Goal: Transaction & Acquisition: Purchase product/service

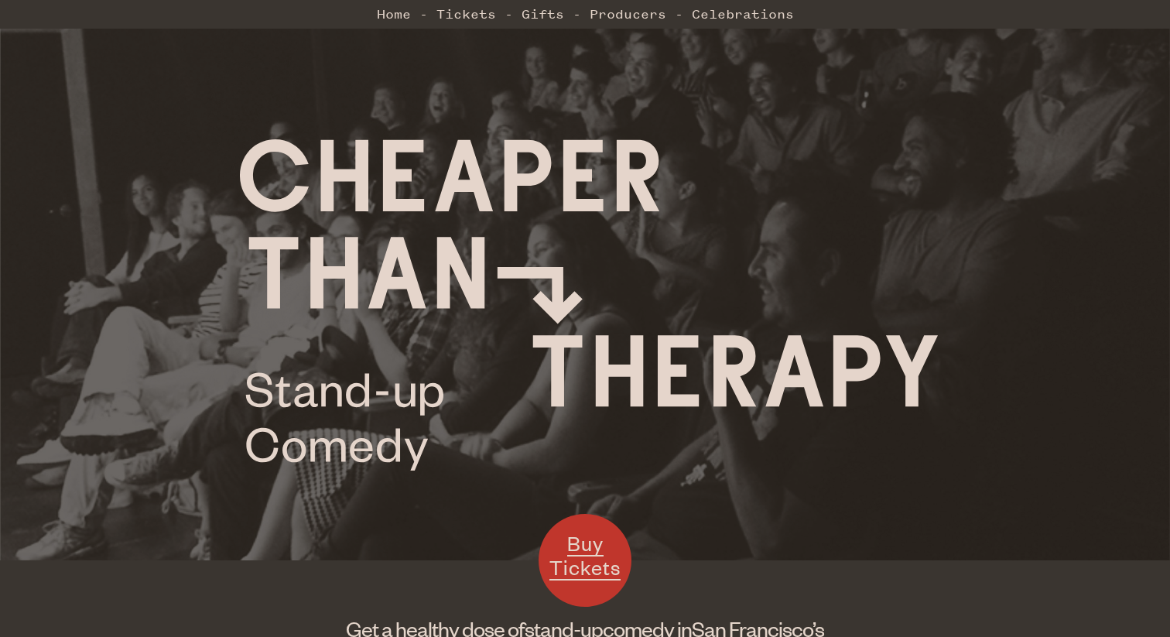
scroll to position [472, 0]
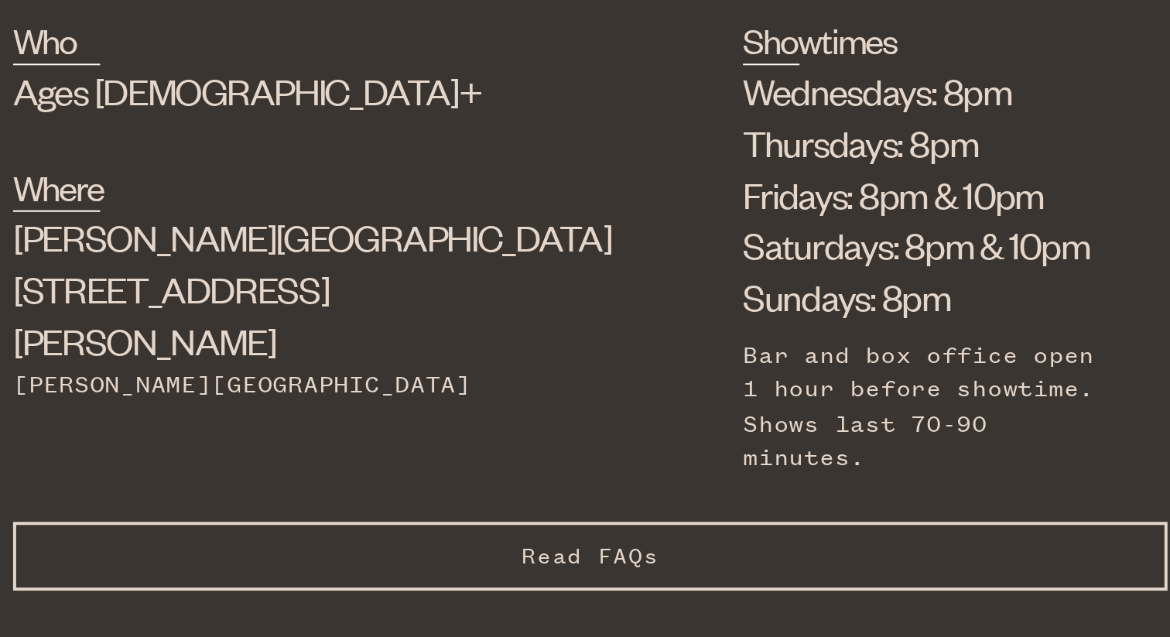
drag, startPoint x: 265, startPoint y: 393, endPoint x: 503, endPoint y: 214, distance: 297.9
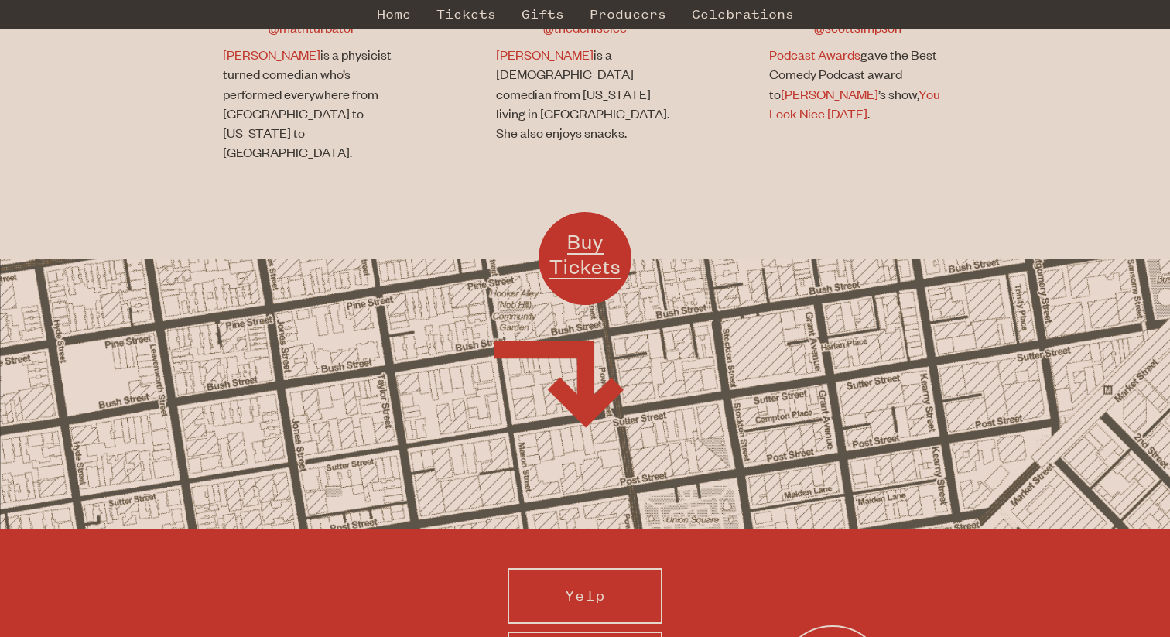
scroll to position [1305, 0]
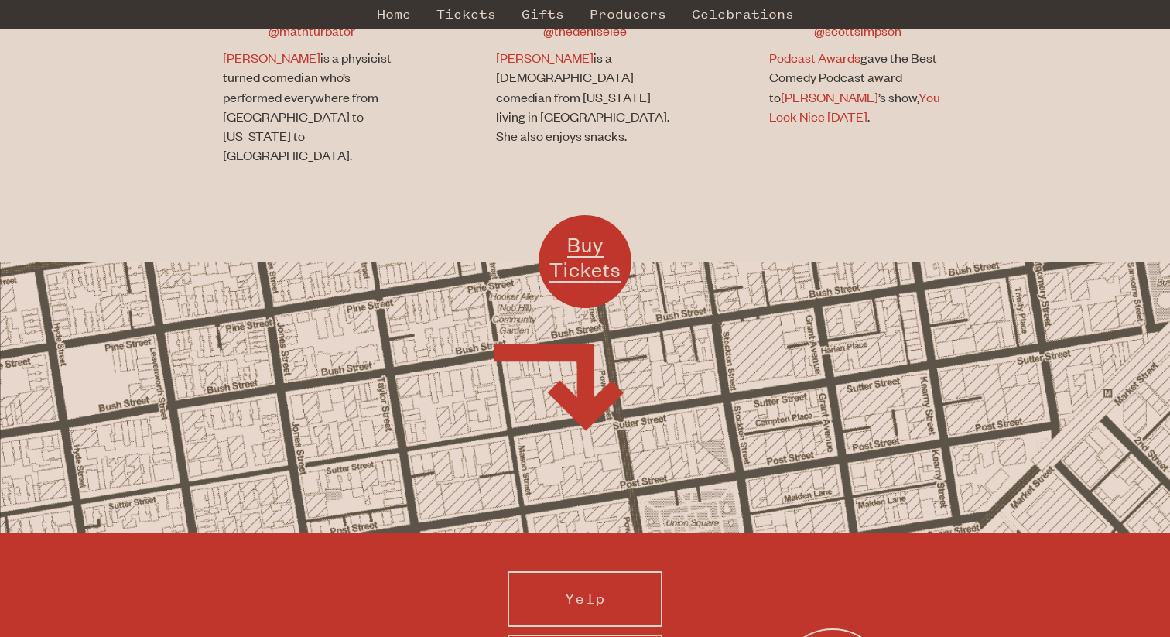
click at [603, 347] on div "Buy Tickets" at bounding box center [585, 397] width 585 height 101
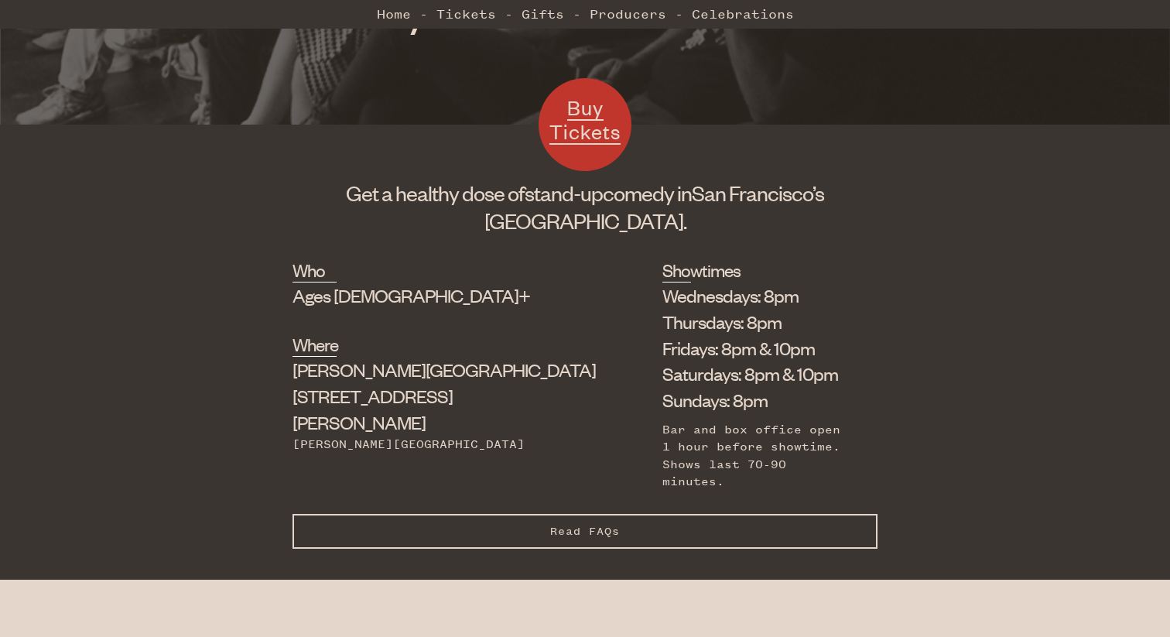
scroll to position [430, 0]
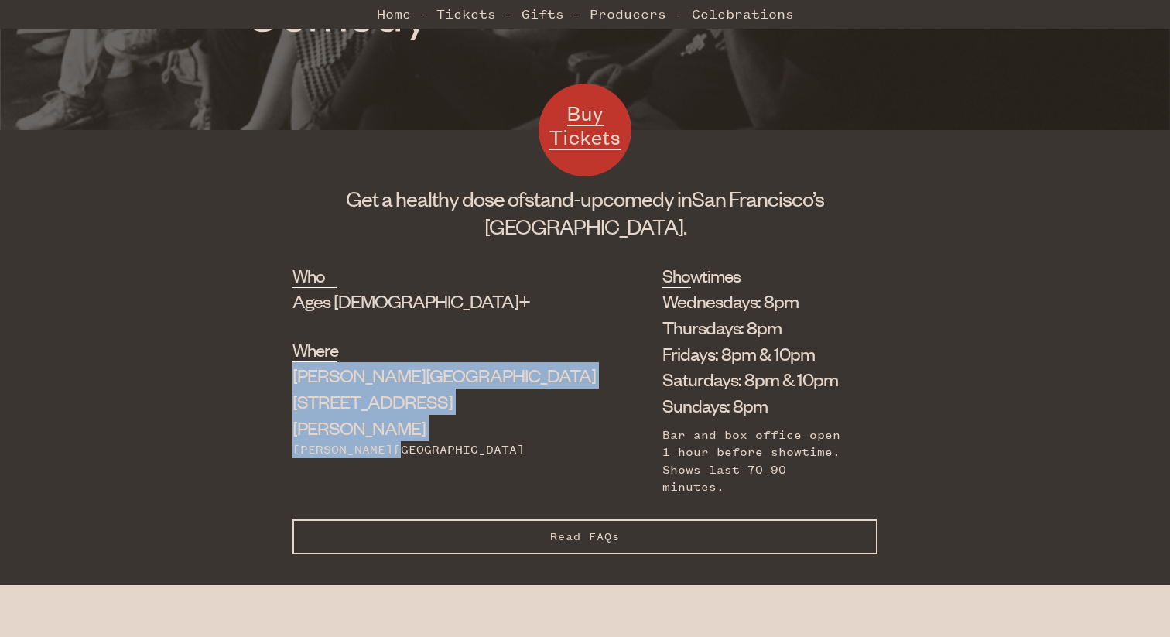
drag, startPoint x: 323, startPoint y: 375, endPoint x: 477, endPoint y: 437, distance: 166.3
click at [478, 438] on div "Who Ages [DEMOGRAPHIC_DATA]+ Where [PERSON_NAME][GEOGRAPHIC_DATA] [STREET_ADDRE…" at bounding box center [585, 391] width 585 height 256
copy div "[PERSON_NAME][GEOGRAPHIC_DATA] [STREET_ADDRESS][PERSON_NAME][PERSON_NAME]"
